Goal: Transaction & Acquisition: Purchase product/service

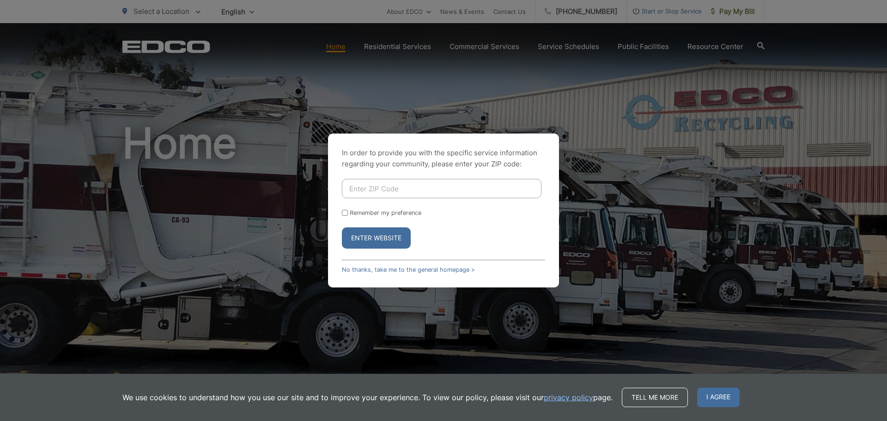
drag, startPoint x: 397, startPoint y: 186, endPoint x: 397, endPoint y: 169, distance: 17.1
click at [397, 186] on input "Enter ZIP Code" at bounding box center [442, 188] width 200 height 19
type input "92029"
click at [383, 239] on button "Enter Website" at bounding box center [376, 237] width 69 height 21
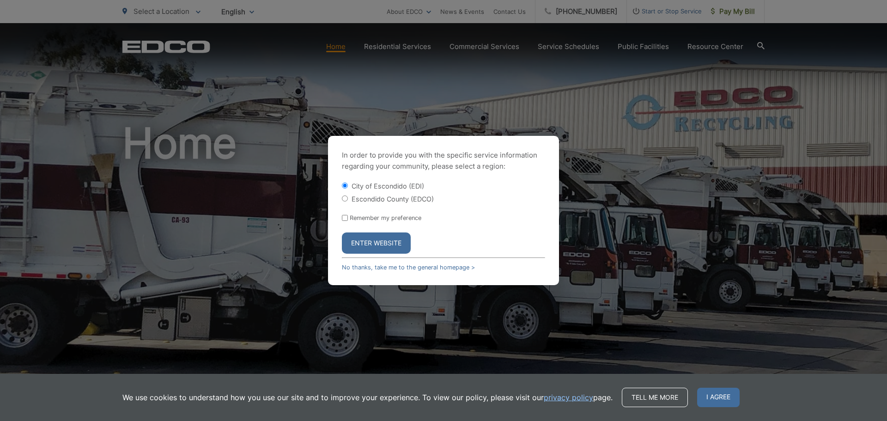
click at [349, 202] on div "Escondido County (EDCO)" at bounding box center [443, 198] width 203 height 9
click at [349, 200] on div "Escondido County (EDCO)" at bounding box center [443, 198] width 203 height 9
click at [346, 197] on input "Escondido County (EDCO)" at bounding box center [345, 198] width 6 height 6
radio input "true"
click at [379, 241] on button "Enter Website" at bounding box center [376, 242] width 69 height 21
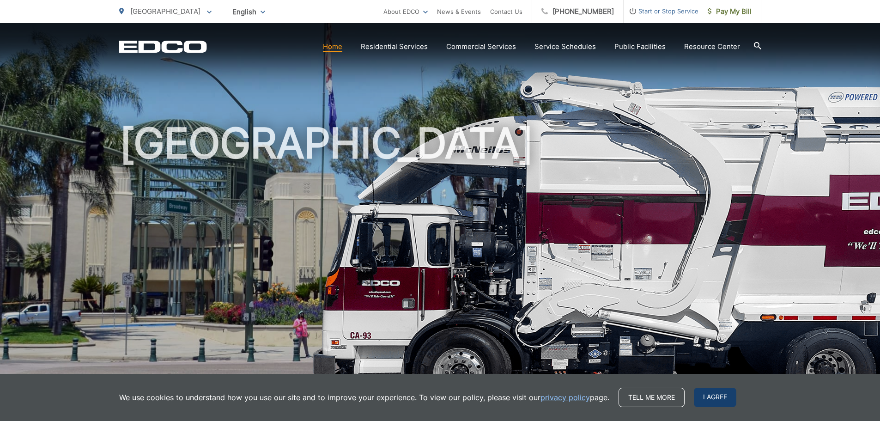
click at [723, 401] on span "I agree" at bounding box center [715, 397] width 43 height 19
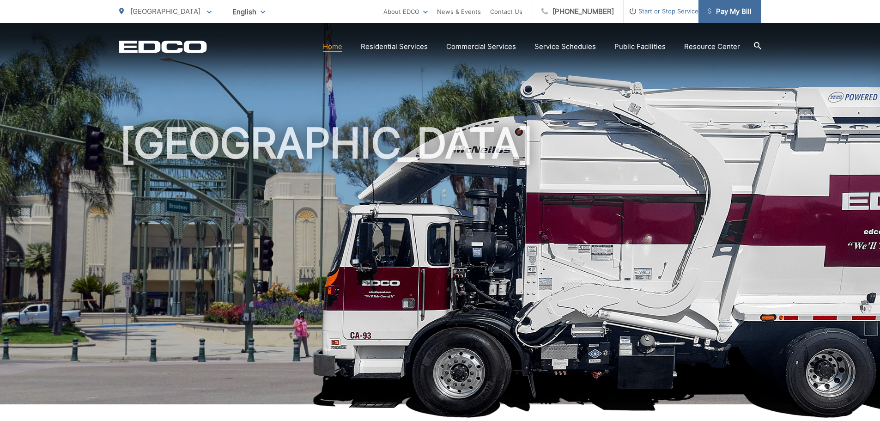
click at [726, 4] on link "Pay My Bill" at bounding box center [730, 11] width 63 height 23
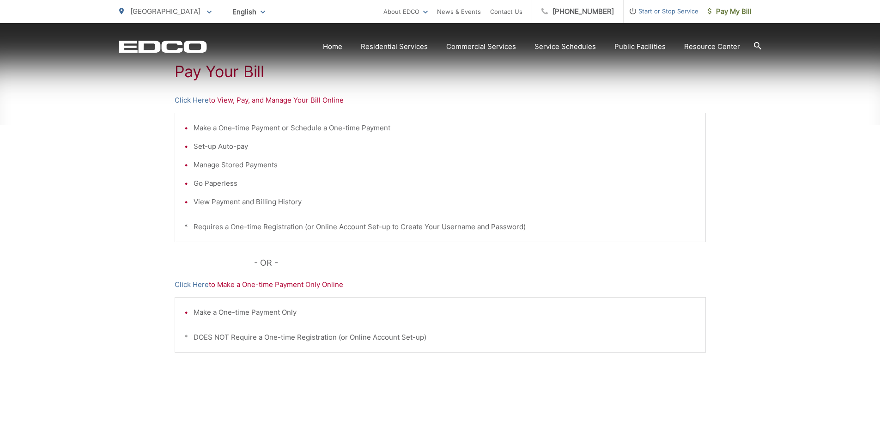
scroll to position [231, 0]
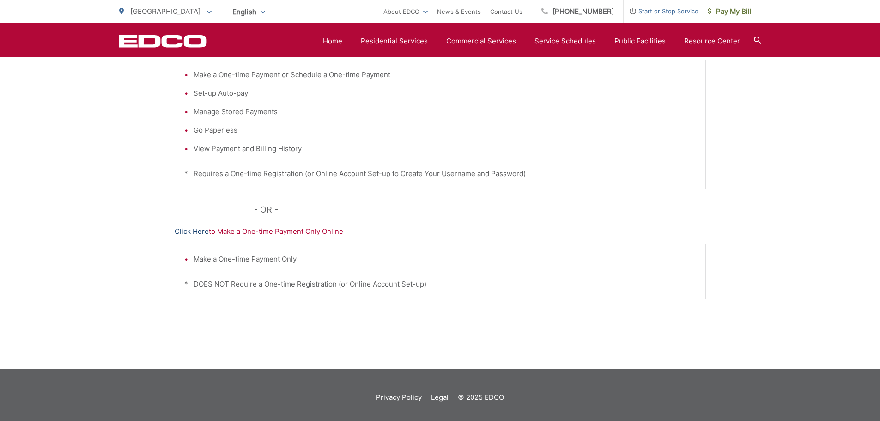
click at [183, 231] on link "Click Here" at bounding box center [192, 231] width 34 height 11
